Goal: Find contact information: Find contact information

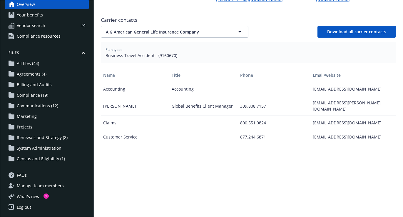
scroll to position [202, 0]
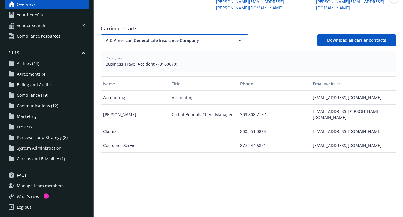
click at [241, 37] on icon "button" at bounding box center [240, 40] width 7 height 7
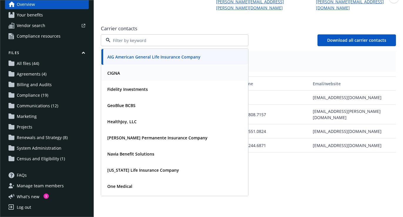
click at [195, 69] on div "CIGNA" at bounding box center [174, 73] width 139 height 9
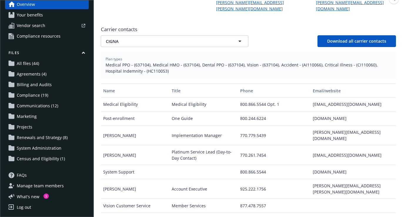
scroll to position [147, 0]
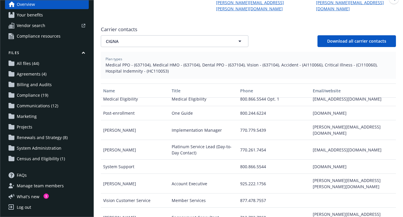
click at [324, 140] on div "[EMAIL_ADDRESS][DOMAIN_NAME]" at bounding box center [354, 150] width 86 height 20
copy div "[EMAIL_ADDRESS][DOMAIN_NAME]"
